Goal: Subscribe to service/newsletter

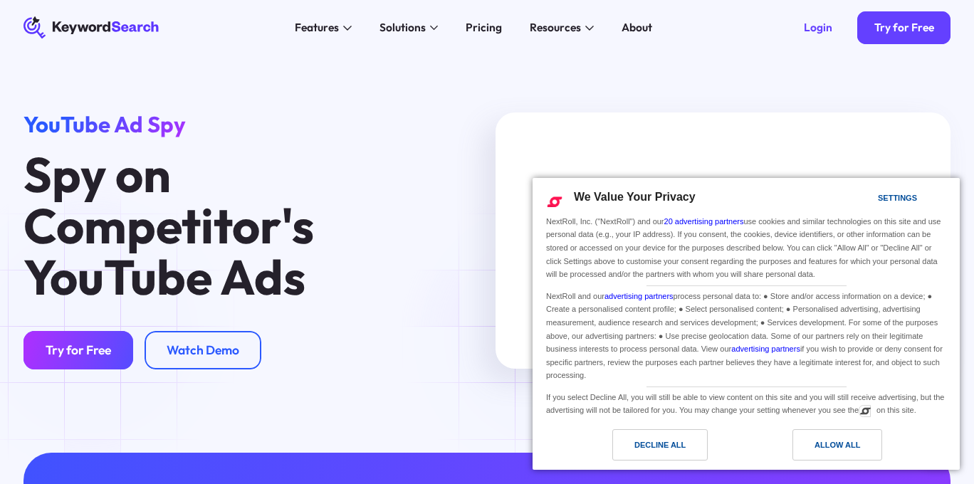
click at [92, 340] on link "Try for Free" at bounding box center [79, 350] width 110 height 39
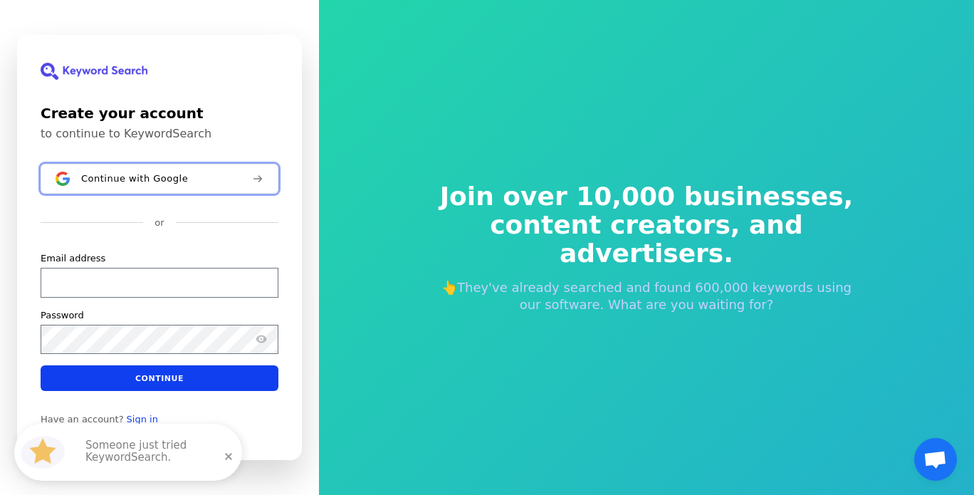
click at [103, 179] on span "Continue with Google" at bounding box center [134, 178] width 107 height 11
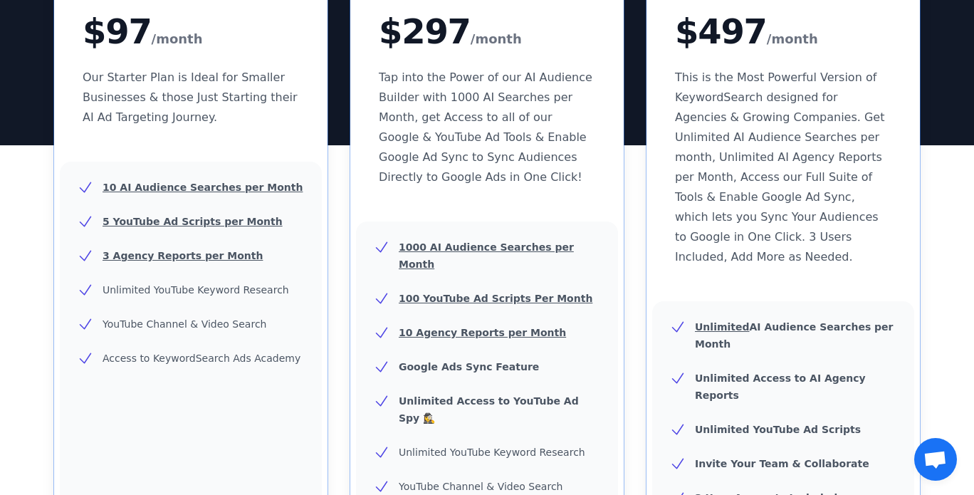
scroll to position [161, 0]
